Goal: Transaction & Acquisition: Purchase product/service

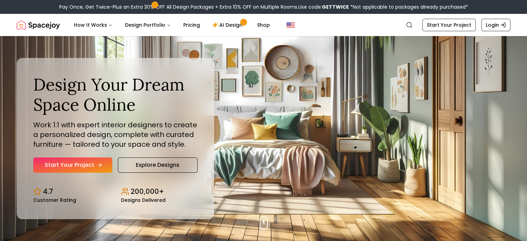
click at [97, 166] on icon "Hero section" at bounding box center [100, 165] width 6 height 6
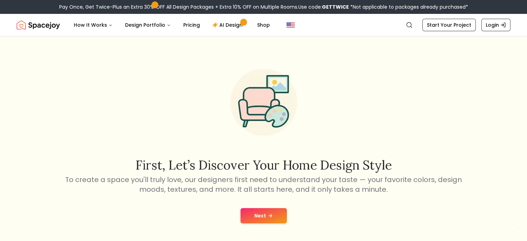
click at [255, 220] on button "Next" at bounding box center [264, 215] width 46 height 15
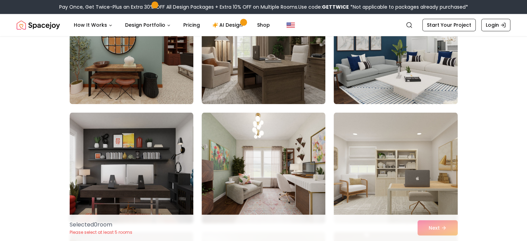
scroll to position [1075, 0]
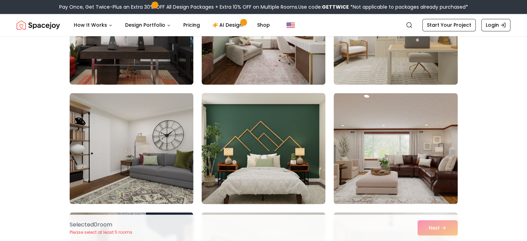
click at [312, 192] on img at bounding box center [264, 148] width 130 height 117
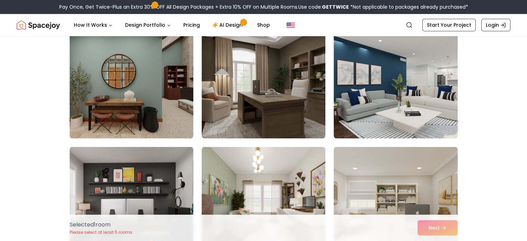
scroll to position [902, 0]
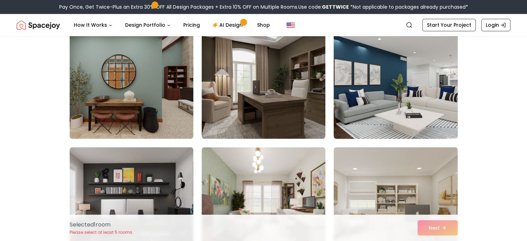
drag, startPoint x: 358, startPoint y: 114, endPoint x: 356, endPoint y: 117, distance: 4.0
click at [358, 115] on img at bounding box center [396, 83] width 130 height 117
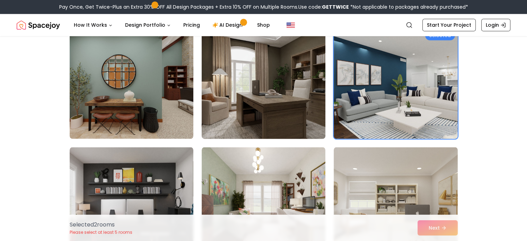
click at [268, 103] on img at bounding box center [264, 83] width 130 height 117
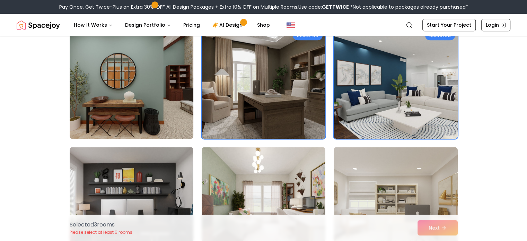
click at [167, 131] on img at bounding box center [132, 83] width 130 height 117
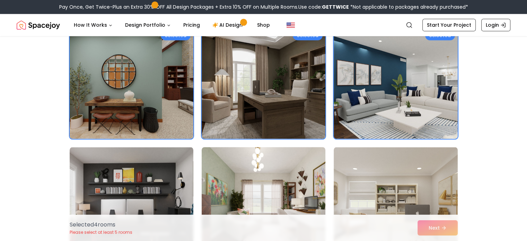
click at [236, 172] on img at bounding box center [264, 202] width 130 height 117
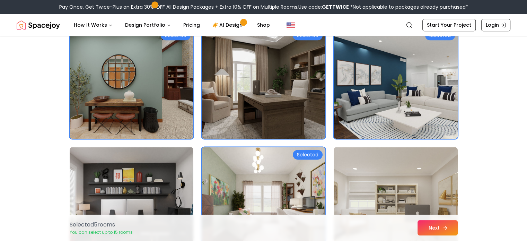
click at [432, 233] on button "Next" at bounding box center [438, 227] width 40 height 15
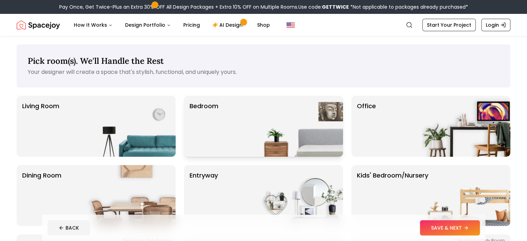
click at [224, 106] on div "Bedroom" at bounding box center [263, 126] width 159 height 61
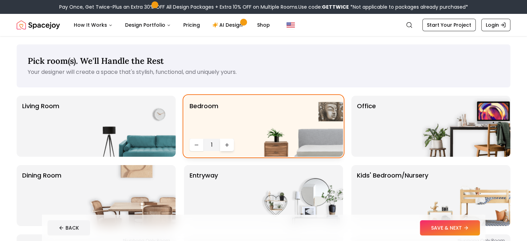
click at [226, 146] on icon "Increase quantity" at bounding box center [227, 145] width 6 height 6
click at [224, 144] on icon "Increase quantity" at bounding box center [227, 145] width 6 height 6
click at [229, 145] on icon "Increase quantity" at bounding box center [227, 145] width 6 height 6
click at [226, 144] on icon "Increase quantity" at bounding box center [227, 145] width 6 height 6
click at [462, 225] on button "SAVE & NEXT" at bounding box center [450, 227] width 60 height 15
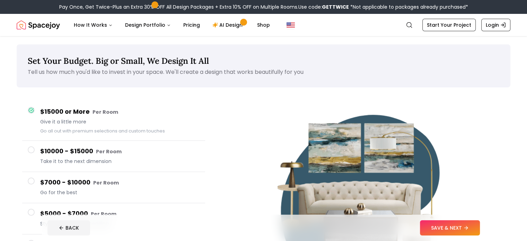
click at [466, 222] on button "SAVE & NEXT" at bounding box center [450, 227] width 60 height 15
drag, startPoint x: 461, startPoint y: 229, endPoint x: 458, endPoint y: 231, distance: 3.8
click at [458, 230] on button "SAVE & NEXT" at bounding box center [450, 227] width 60 height 15
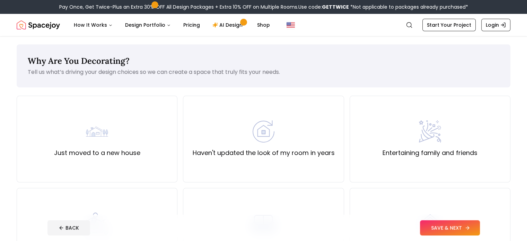
click at [469, 229] on button "SAVE & NEXT" at bounding box center [450, 227] width 60 height 15
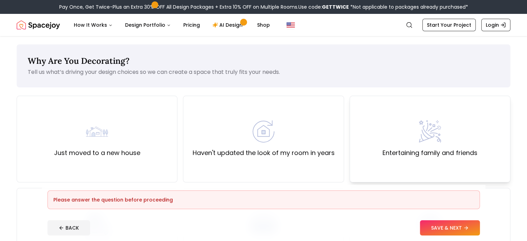
drag, startPoint x: 444, startPoint y: 145, endPoint x: 438, endPoint y: 147, distance: 6.4
click at [441, 147] on div "Entertaining family and friends" at bounding box center [430, 138] width 95 height 37
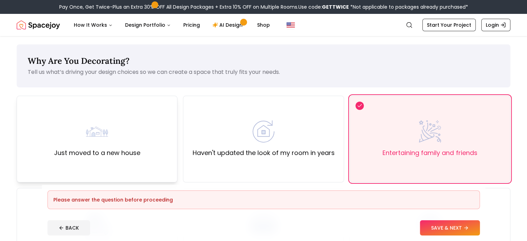
drag, startPoint x: 116, startPoint y: 154, endPoint x: 115, endPoint y: 159, distance: 5.2
click at [116, 156] on label "Just moved to a new house" at bounding box center [97, 153] width 86 height 10
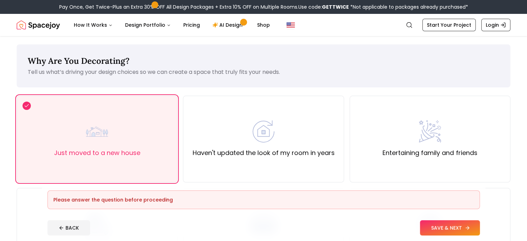
click at [448, 228] on button "SAVE & NEXT" at bounding box center [450, 227] width 60 height 15
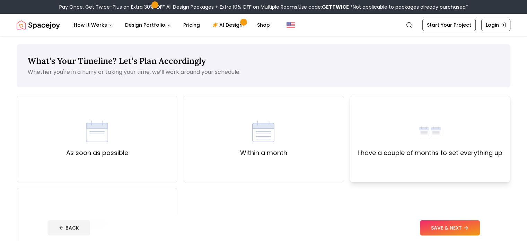
click at [377, 144] on div "I have a couple of months to set everything up" at bounding box center [430, 138] width 145 height 37
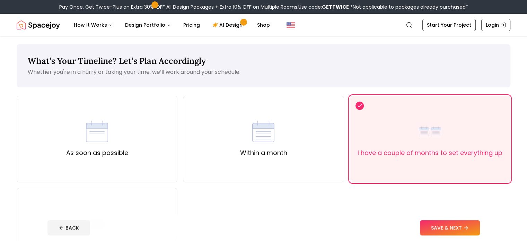
click at [474, 229] on button "SAVE & NEXT" at bounding box center [450, 227] width 60 height 15
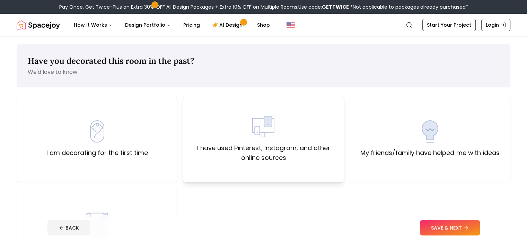
click at [258, 116] on img at bounding box center [263, 126] width 22 height 22
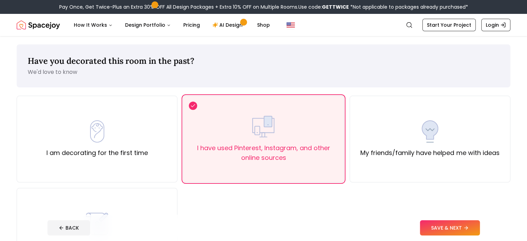
click at [462, 223] on button "SAVE & NEXT" at bounding box center [450, 227] width 60 height 15
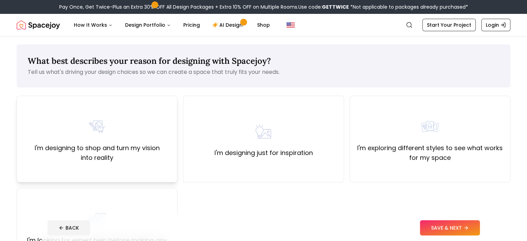
click at [93, 129] on img at bounding box center [97, 126] width 22 height 22
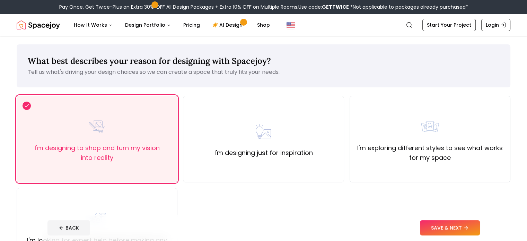
click at [446, 226] on button "SAVE & NEXT" at bounding box center [450, 227] width 60 height 15
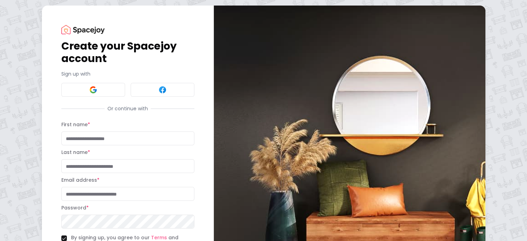
click at [112, 141] on input "First name *" at bounding box center [127, 138] width 133 height 14
type input "******"
click at [61, 168] on input "Last name *" at bounding box center [127, 166] width 133 height 14
type input "******"
click at [69, 197] on input "Email address *" at bounding box center [127, 194] width 133 height 14
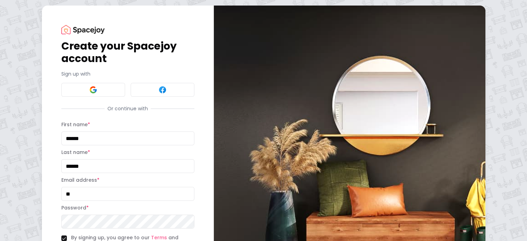
type input "**"
click at [61, 199] on input "**" at bounding box center [127, 194] width 133 height 14
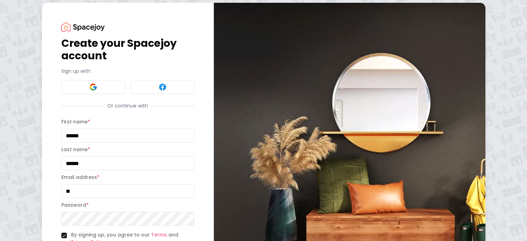
type button "on"
click at [63, 166] on input "******" at bounding box center [127, 163] width 133 height 14
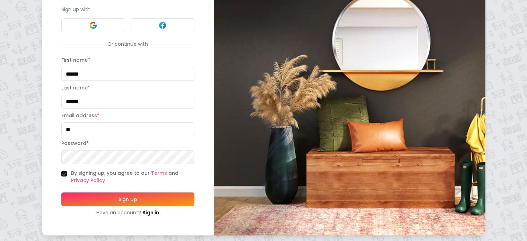
scroll to position [70, 0]
click at [61, 128] on input "**" at bounding box center [127, 129] width 133 height 14
type input "**********"
click at [74, 196] on button "Sign Up" at bounding box center [127, 199] width 133 height 14
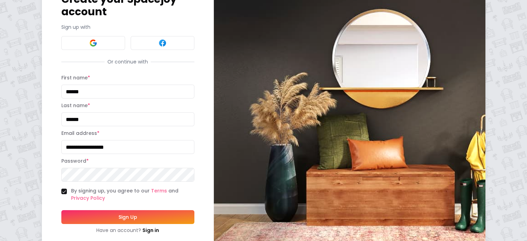
scroll to position [35, 0]
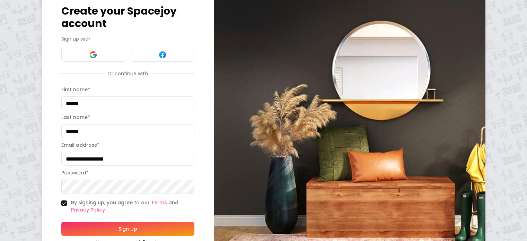
click at [106, 226] on button "Sign Up" at bounding box center [127, 229] width 133 height 14
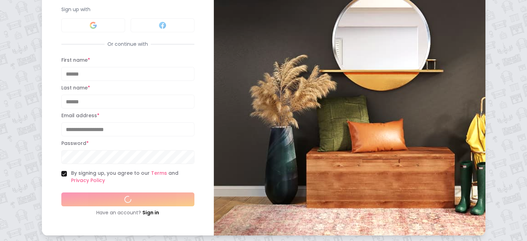
scroll to position [86, 0]
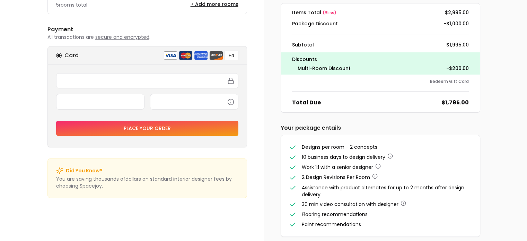
scroll to position [104, 0]
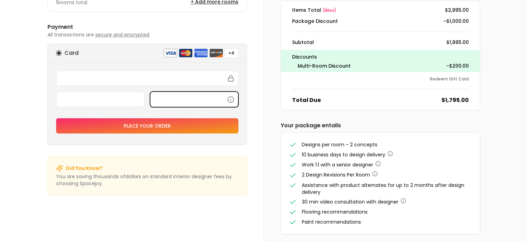
drag, startPoint x: 158, startPoint y: 150, endPoint x: 161, endPoint y: 145, distance: 5.5
click at [160, 147] on div "Secure Checkout Secure Checkout Currently serving customers in US only. We'll n…" at bounding box center [148, 64] width 200 height 264
